Goal: Information Seeking & Learning: Understand process/instructions

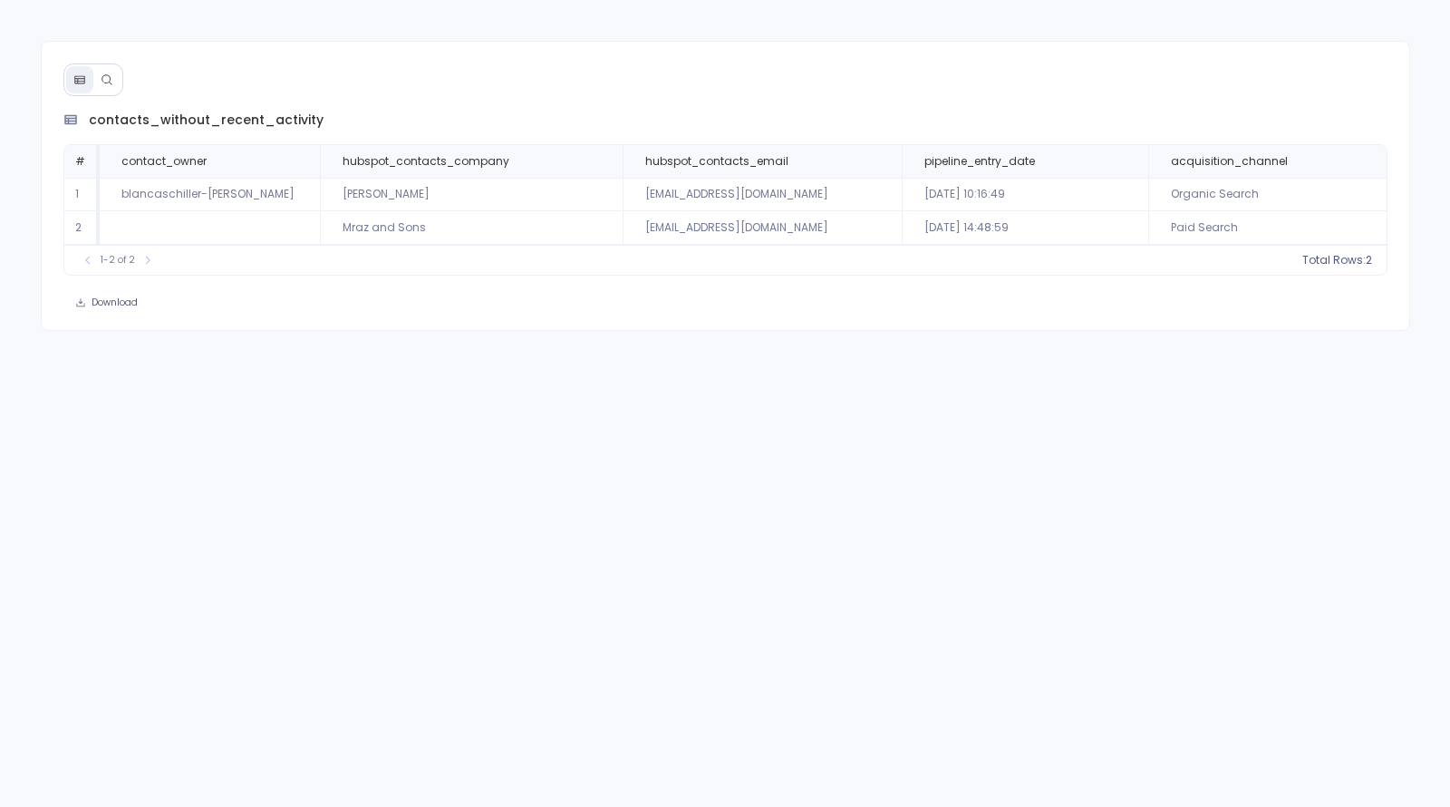
click at [101, 84] on button at bounding box center [106, 79] width 27 height 27
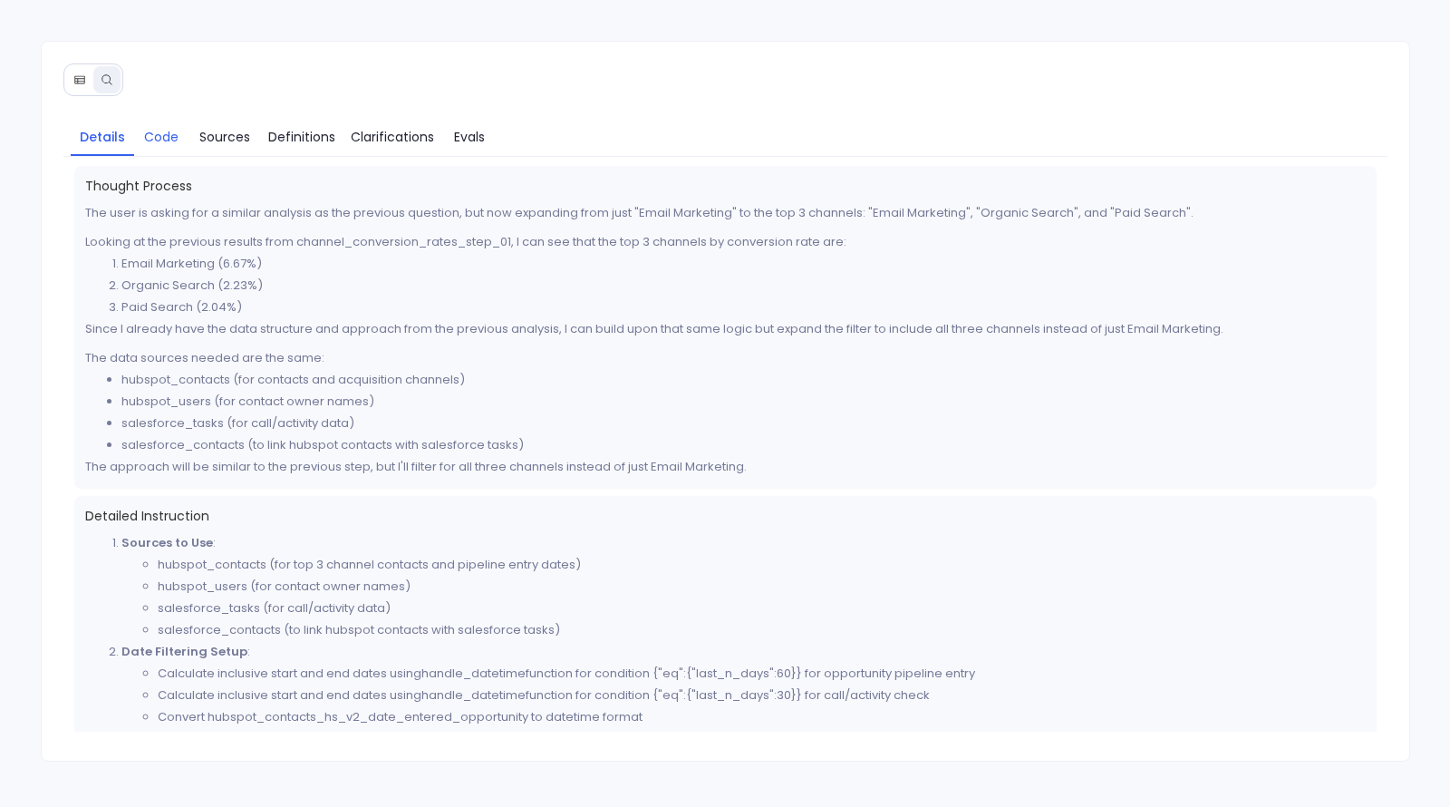
click at [166, 141] on span "Code" at bounding box center [161, 137] width 34 height 20
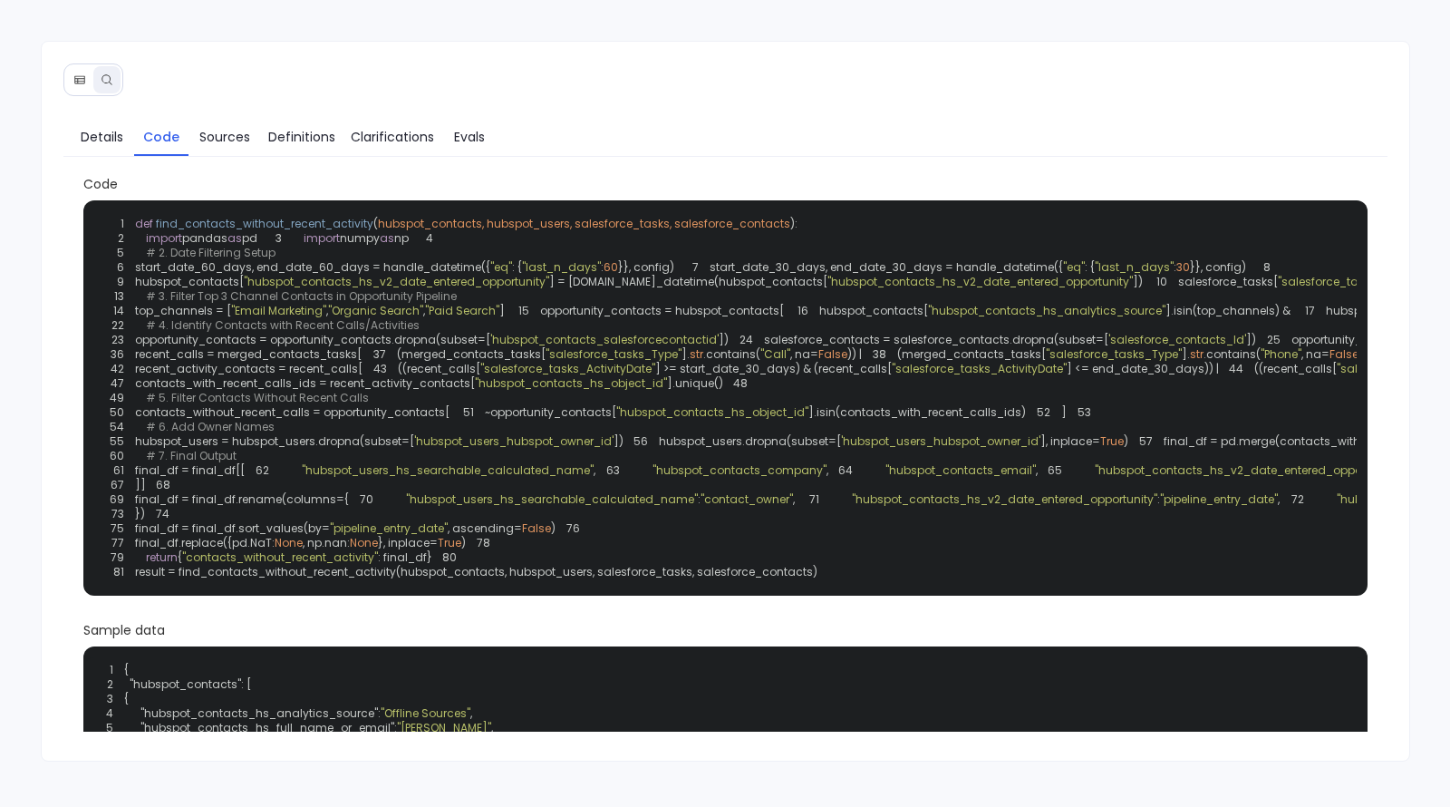
click at [190, 318] on span "top_channels = [" at bounding box center [183, 310] width 96 height 15
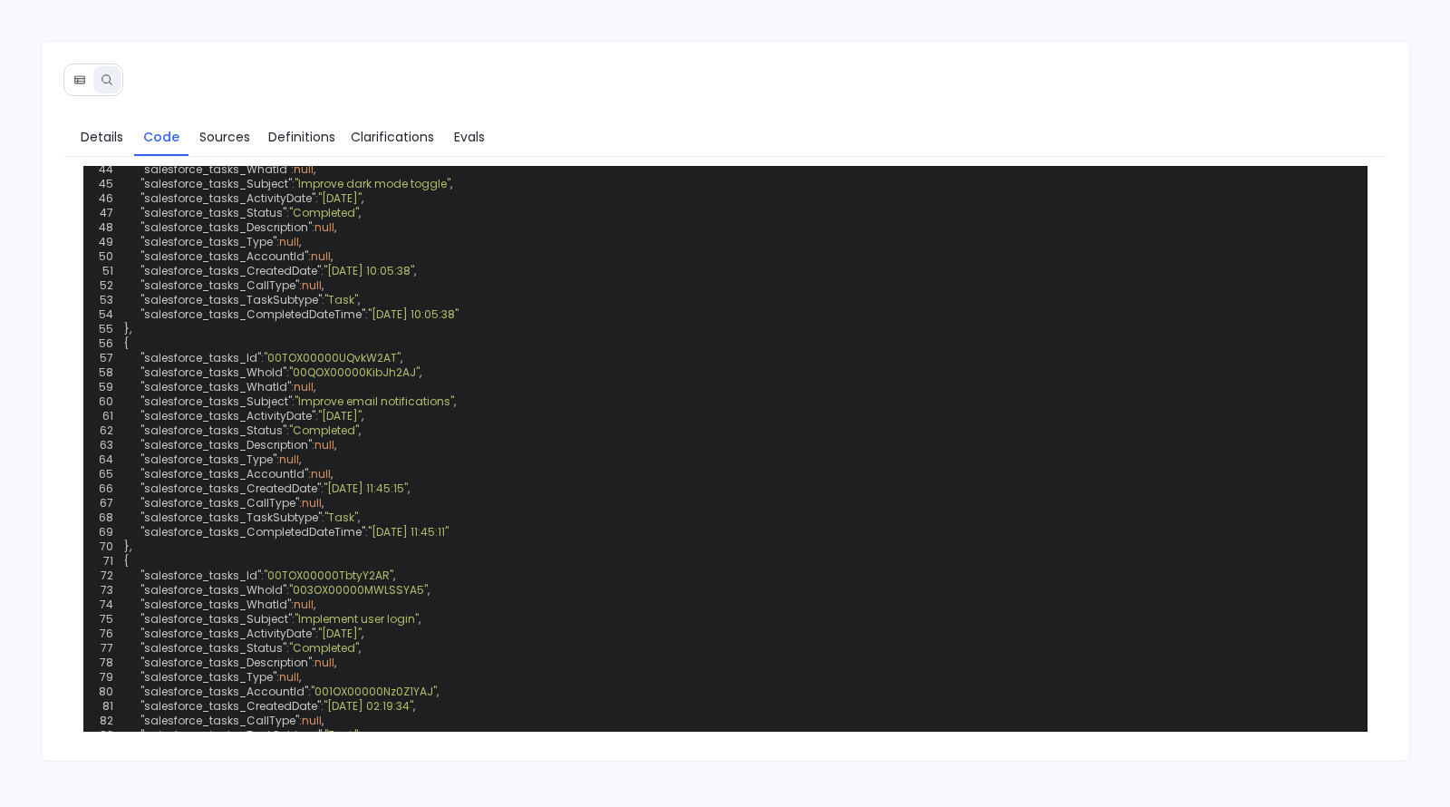
scroll to position [5, 0]
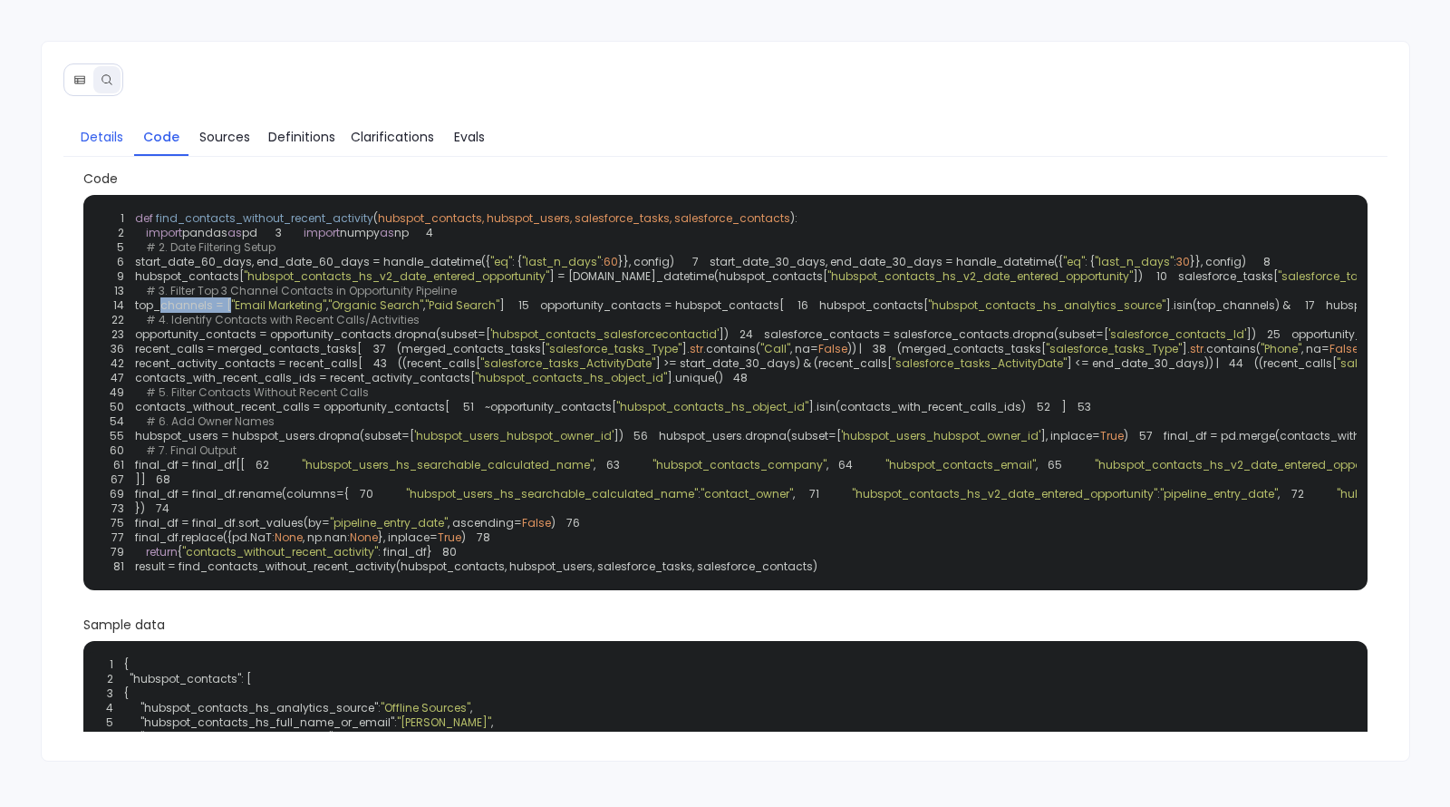
click at [103, 154] on link "Details" at bounding box center [102, 137] width 63 height 38
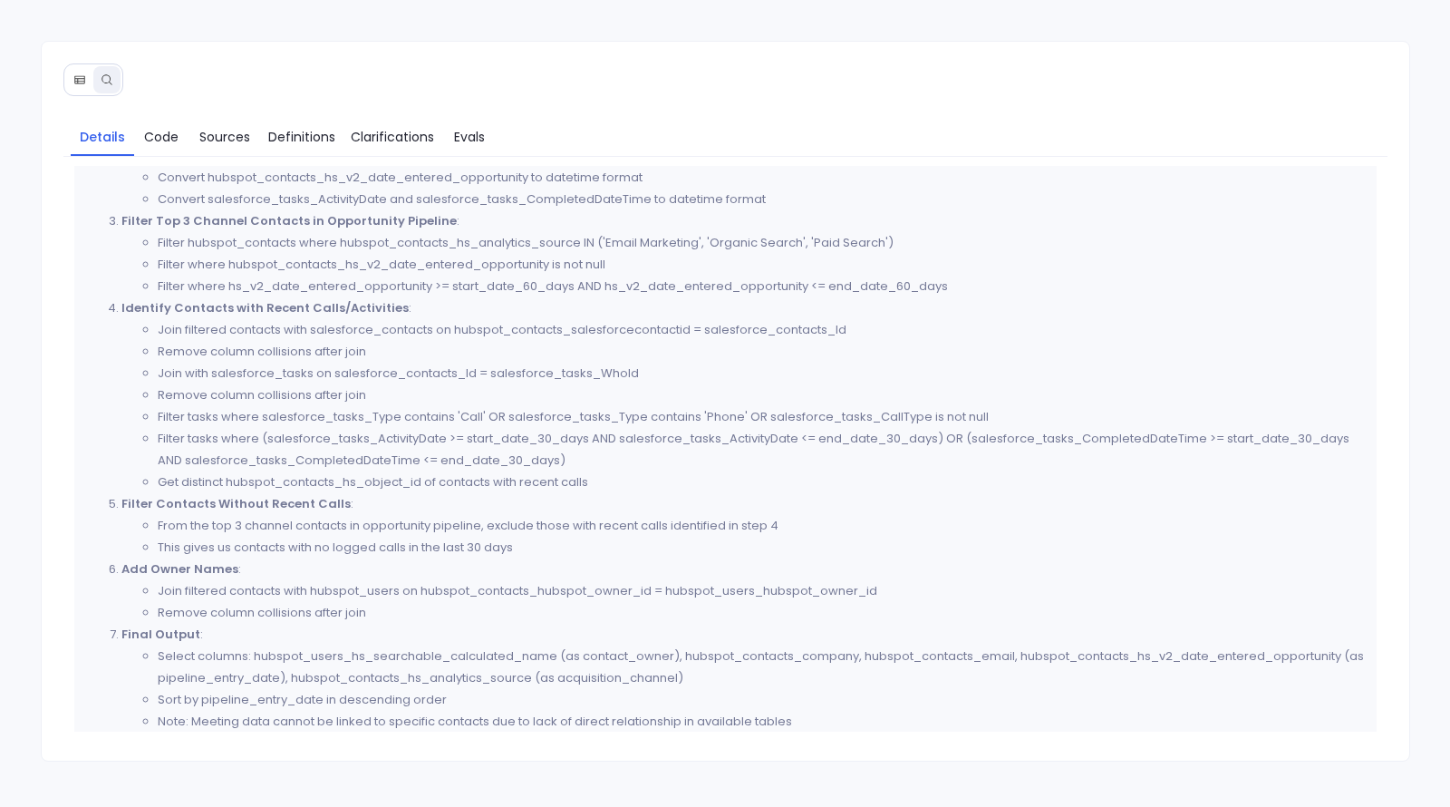
scroll to position [550, 0]
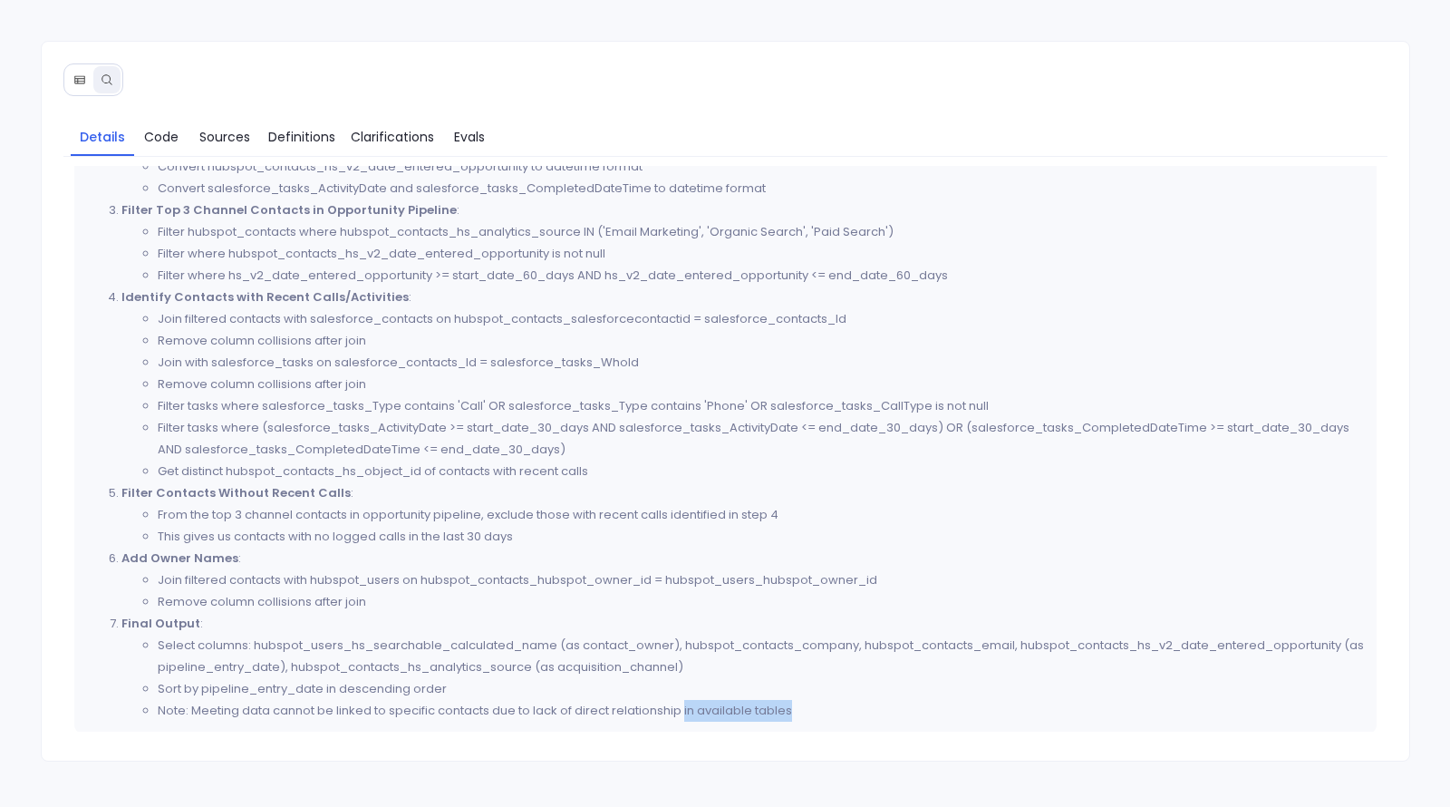
drag, startPoint x: 683, startPoint y: 705, endPoint x: 817, endPoint y: 705, distance: 133.2
click at [817, 705] on li "Note: Meeting data cannot be linked to specific contacts due to lack of direct …" at bounding box center [762, 711] width 1208 height 22
